Goal: Information Seeking & Learning: Learn about a topic

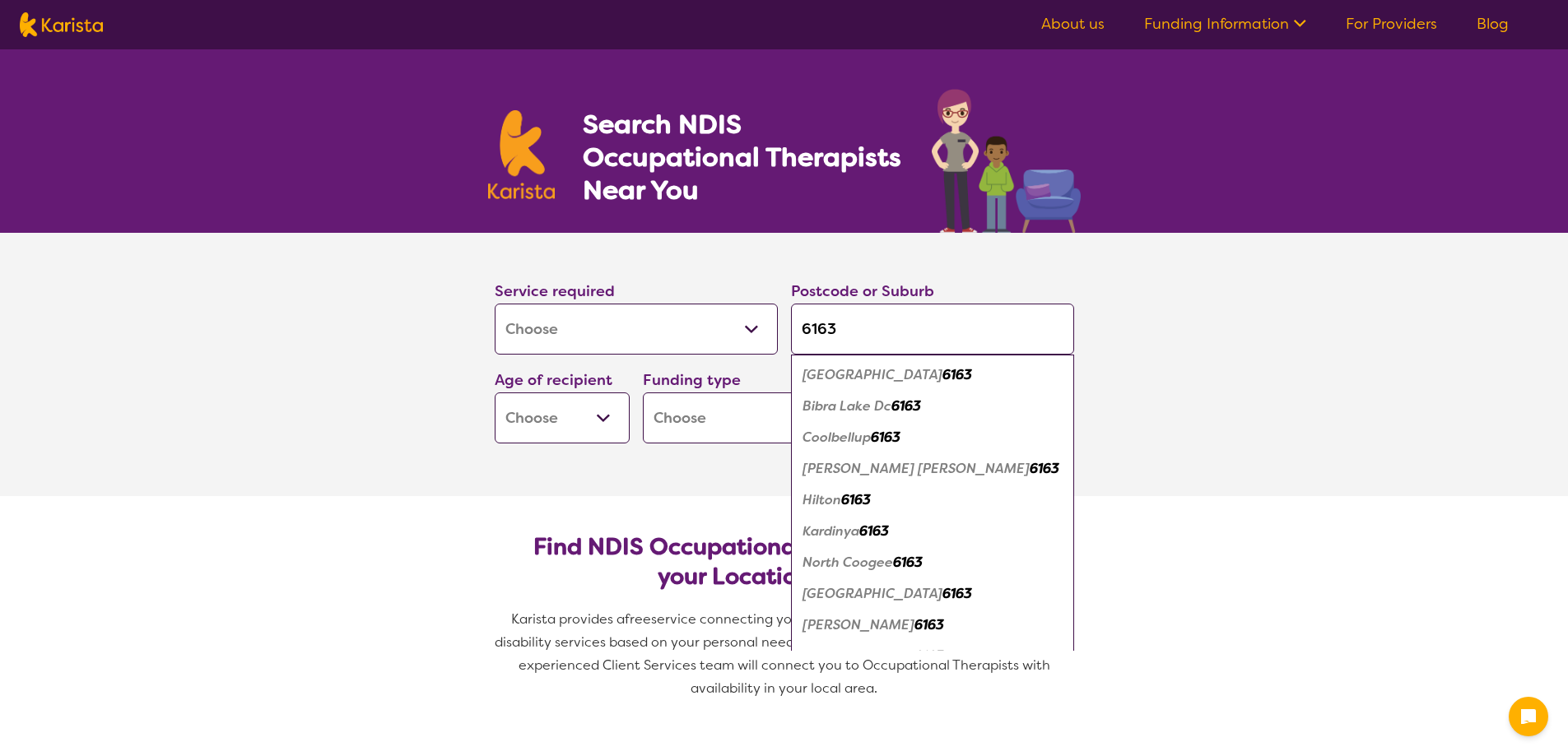
select select "[MEDICAL_DATA]"
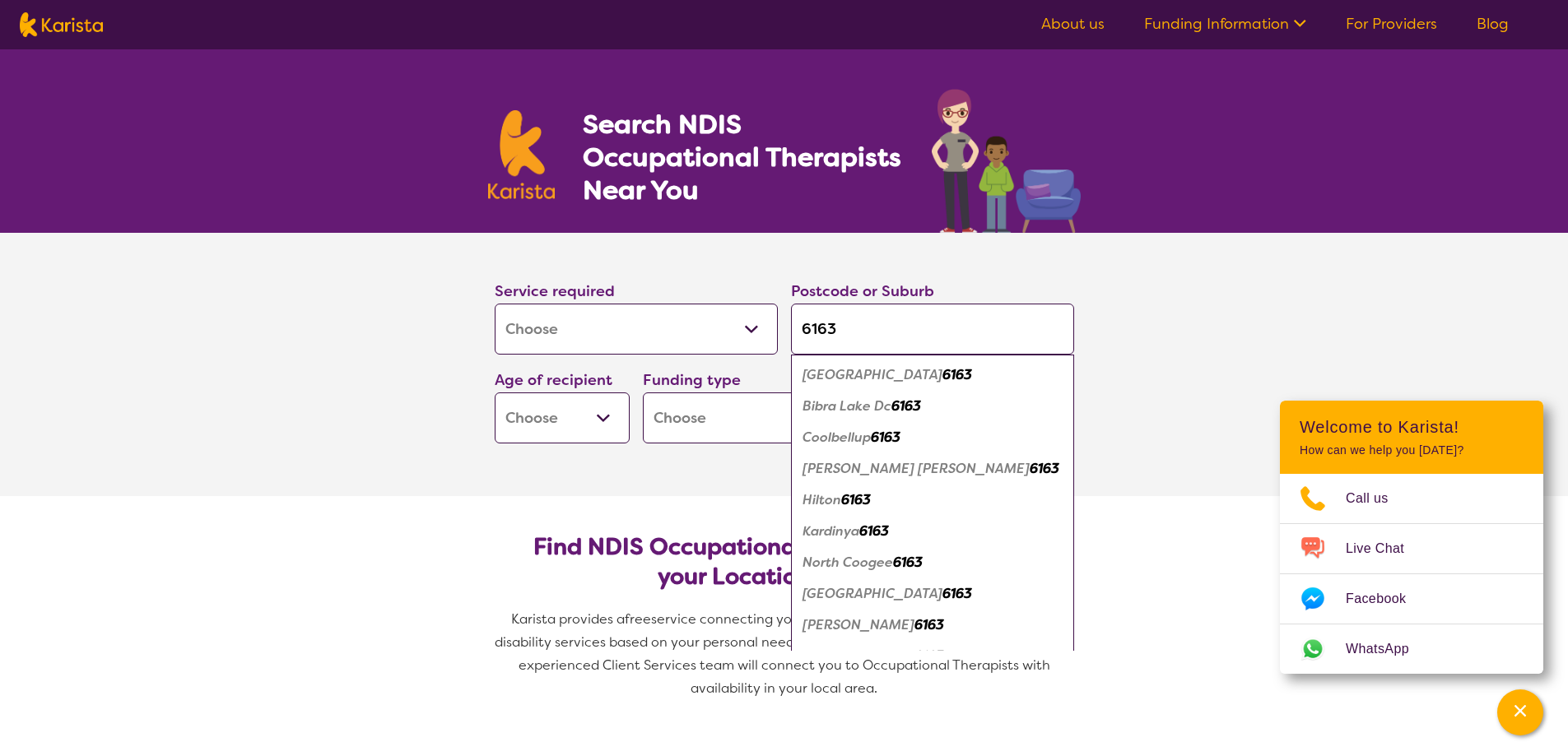
click at [832, 379] on em "[GEOGRAPHIC_DATA]" at bounding box center [872, 375] width 140 height 17
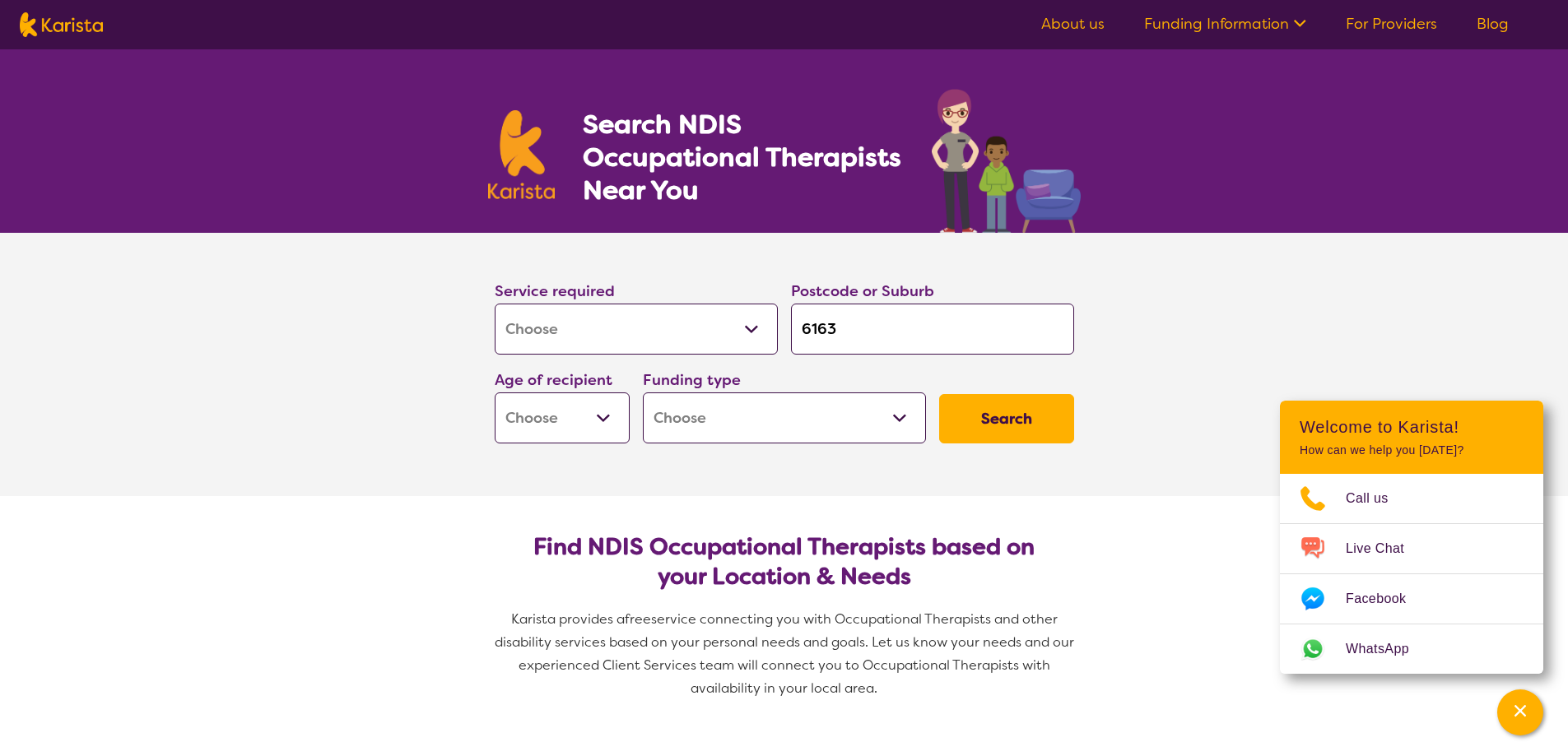
click at [604, 420] on select "Early Childhood - 0 to 9 Child - 10 to 11 Adolescent - 12 to 17 Adult - 18 to 6…" at bounding box center [562, 418] width 135 height 51
select select "AG"
click at [495, 393] on select "Early Childhood - 0 to 9 Child - 10 to 11 Adolescent - 12 to 17 Adult - 18 to 6…" at bounding box center [562, 418] width 135 height 51
select select "AG"
click at [898, 422] on select "Home Care Package (HCP) National Disability Insurance Scheme (NDIS) I don't know" at bounding box center [784, 418] width 283 height 51
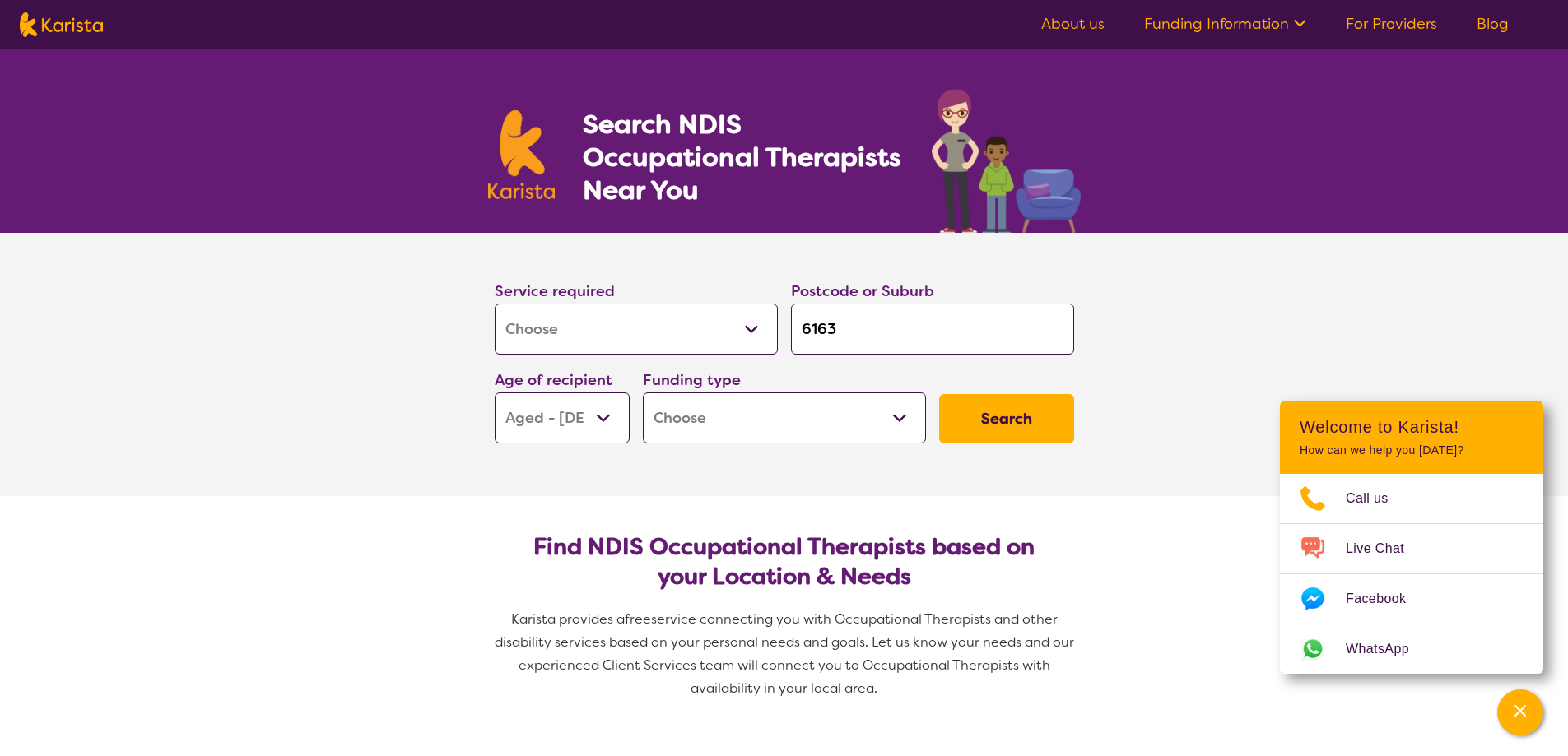
click at [1131, 414] on section "Service required Allied Health Assistant Assessment ([MEDICAL_DATA] or [MEDICAL…" at bounding box center [784, 364] width 1568 height 263
click at [1000, 420] on button "Search" at bounding box center [1006, 418] width 135 height 49
click at [902, 416] on select "Home Care Package (HCP) National Disability Insurance Scheme (NDIS) I don't know" at bounding box center [784, 418] width 283 height 51
click at [604, 421] on select "Early Childhood - 0 to 9 Child - 10 to 11 Adolescent - 12 to 17 Adult - 18 to 6…" at bounding box center [562, 418] width 135 height 51
select select "AD"
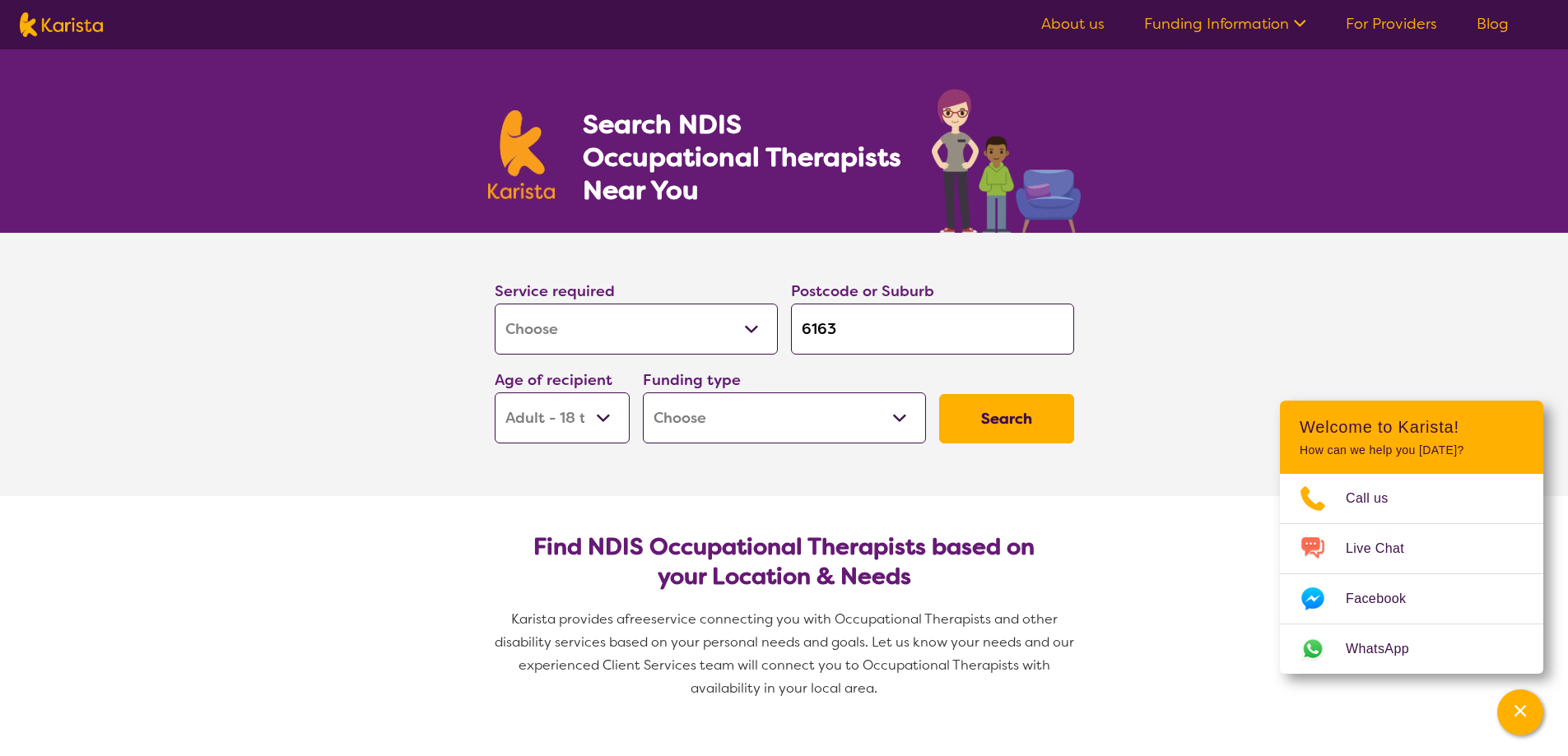
click at [495, 393] on select "Early Childhood - 0 to 9 Child - 10 to 11 Adolescent - 12 to 17 Adult - 18 to 6…" at bounding box center [562, 418] width 135 height 51
select select "AD"
click at [902, 416] on select "Home Care Package (HCP) National Disability Insurance Scheme (NDIS) I don't know" at bounding box center [784, 418] width 283 height 51
select select "i-don-t-know"
click at [642, 393] on select "Home Care Package (HCP) National Disability Insurance Scheme (NDIS) I don't know" at bounding box center [784, 418] width 283 height 51
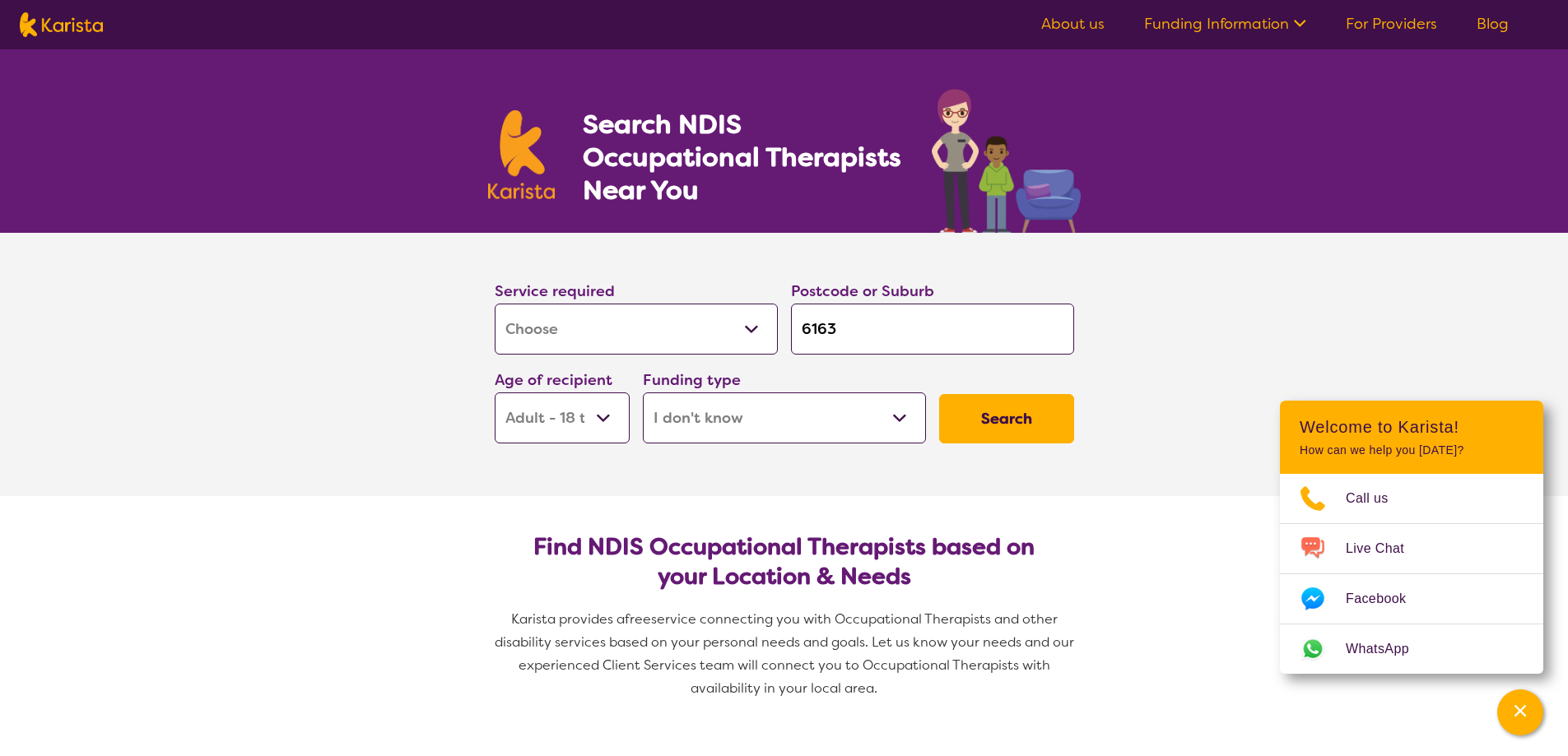
select select "i-don-t-know"
click at [991, 416] on button "Search" at bounding box center [1006, 418] width 135 height 49
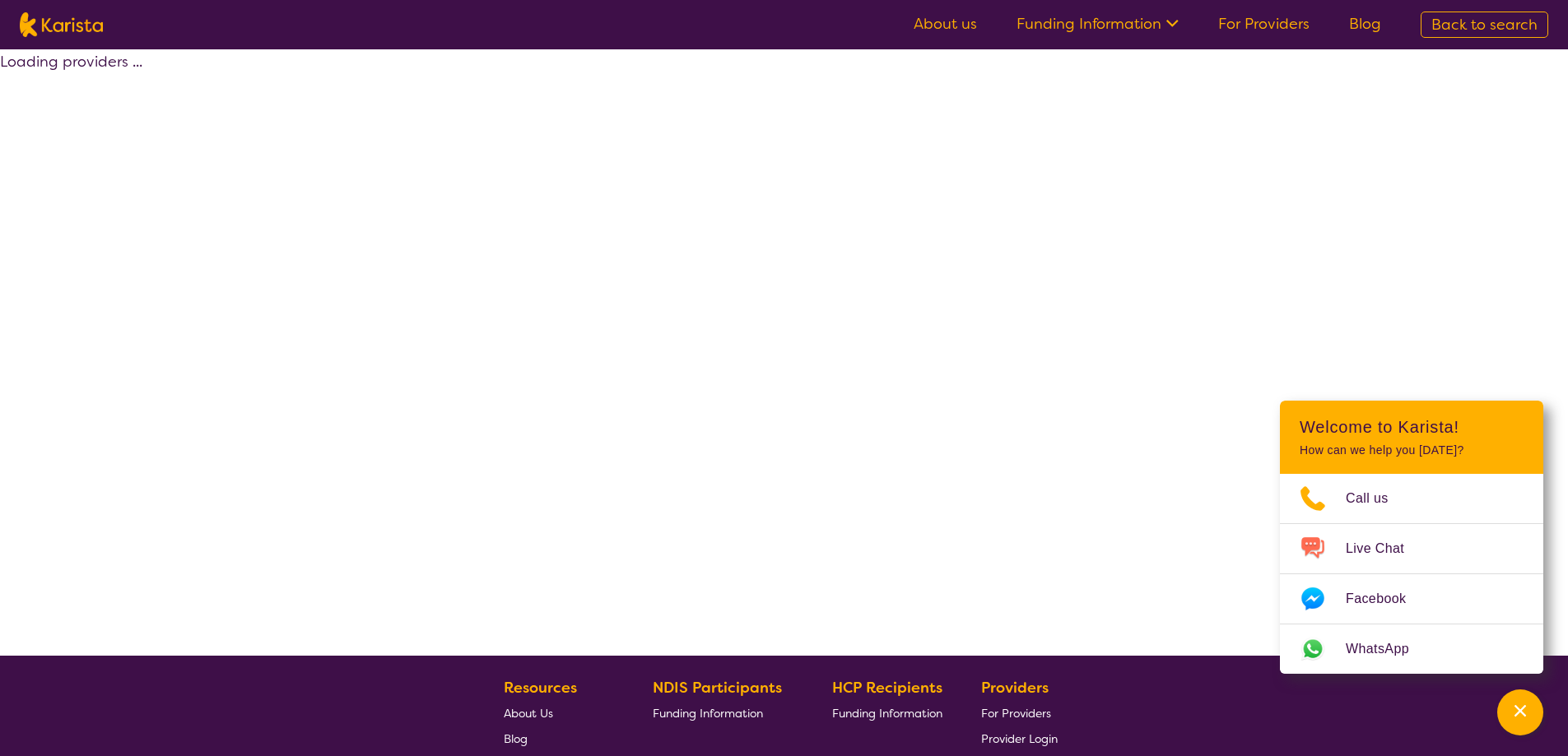
select select "[MEDICAL_DATA]"
select select "AD"
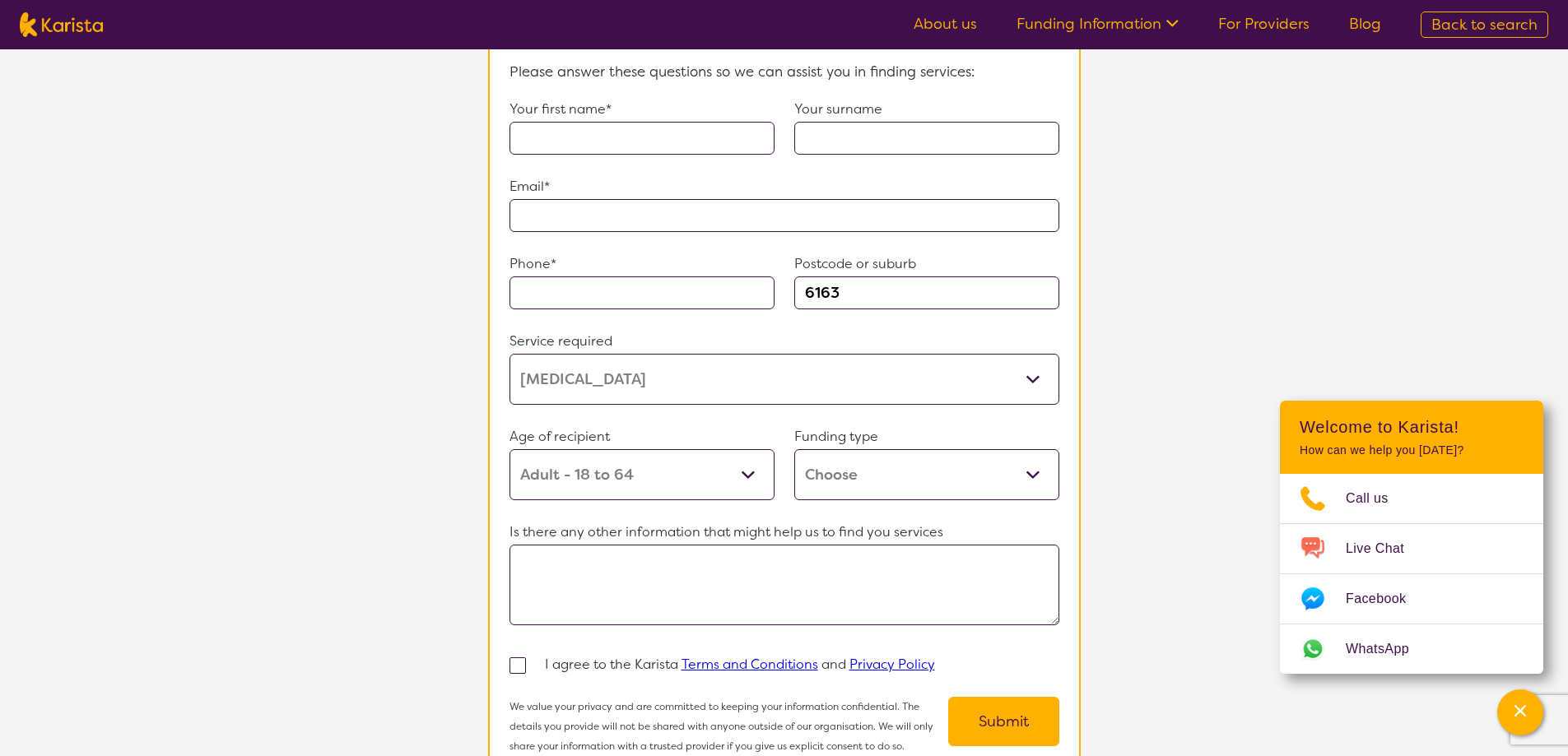
scroll to position [1317, 0]
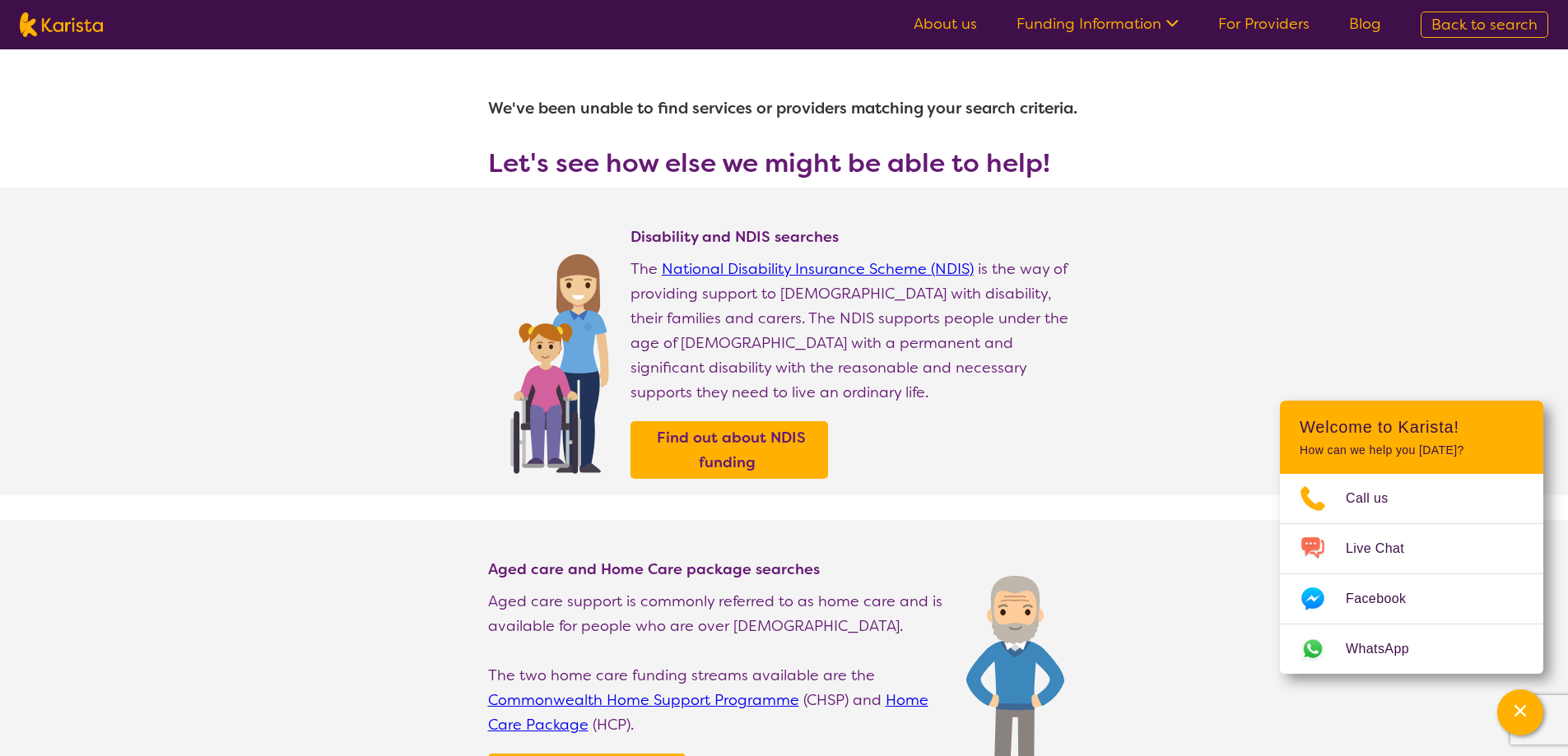
select select "[MEDICAL_DATA]"
select select "AD"
select select "i-don-t-know"
select select "[MEDICAL_DATA]"
select select "AD"
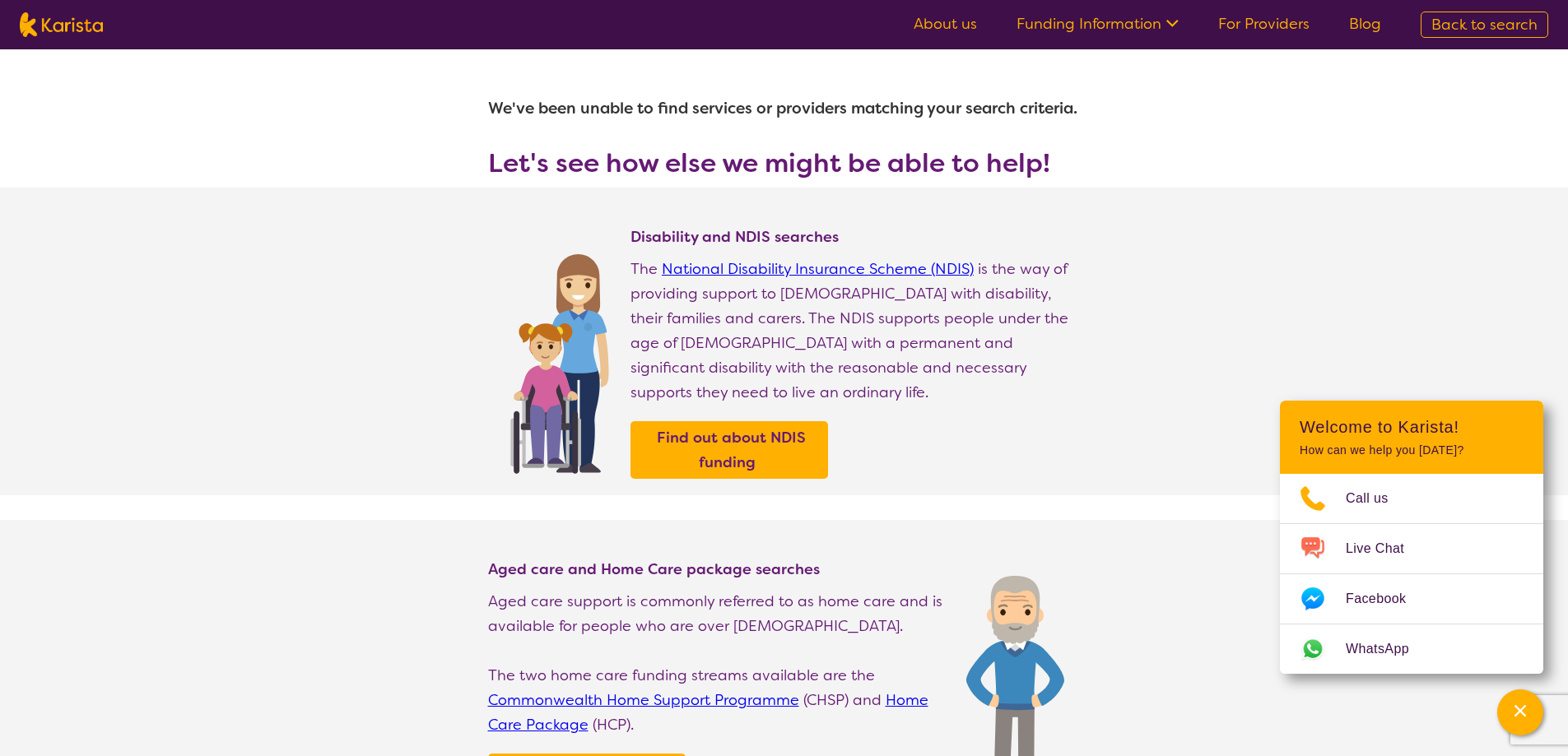
select select "i-don-t-know"
